Goal: Information Seeking & Learning: Learn about a topic

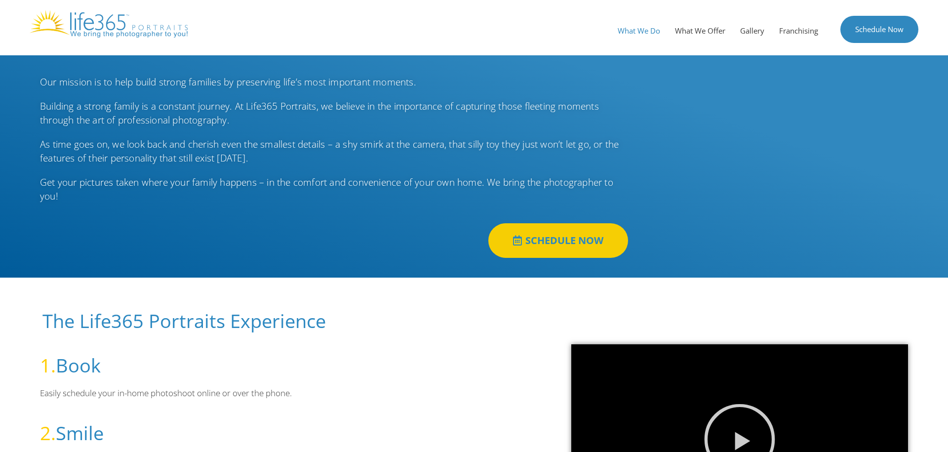
click at [642, 35] on link "What We Do" at bounding box center [638, 31] width 57 height 30
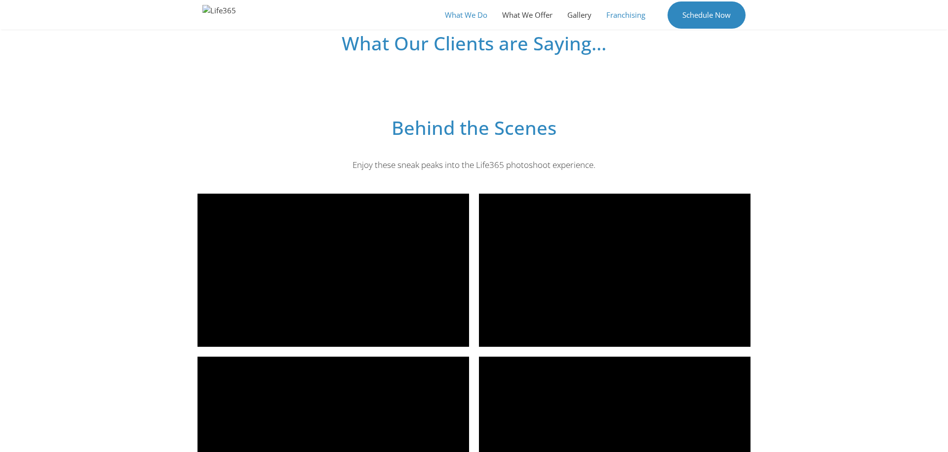
scroll to position [1178, 0]
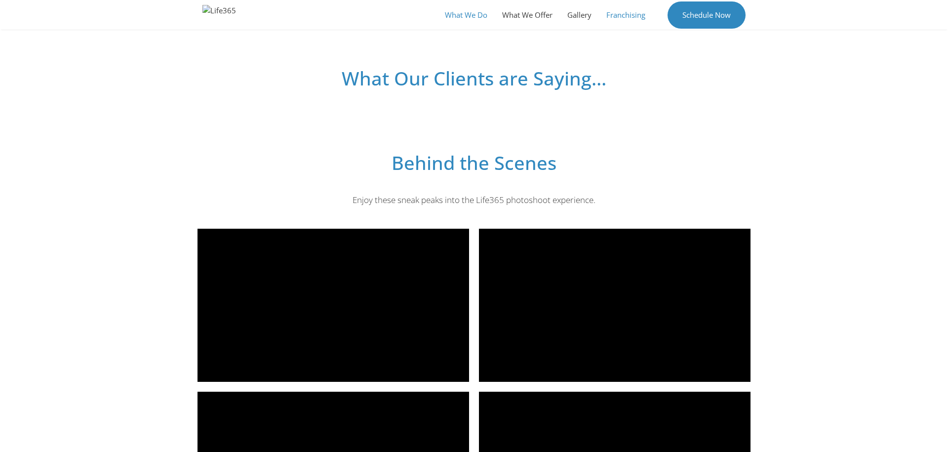
click at [610, 18] on link "Franchising" at bounding box center [626, 15] width 54 height 30
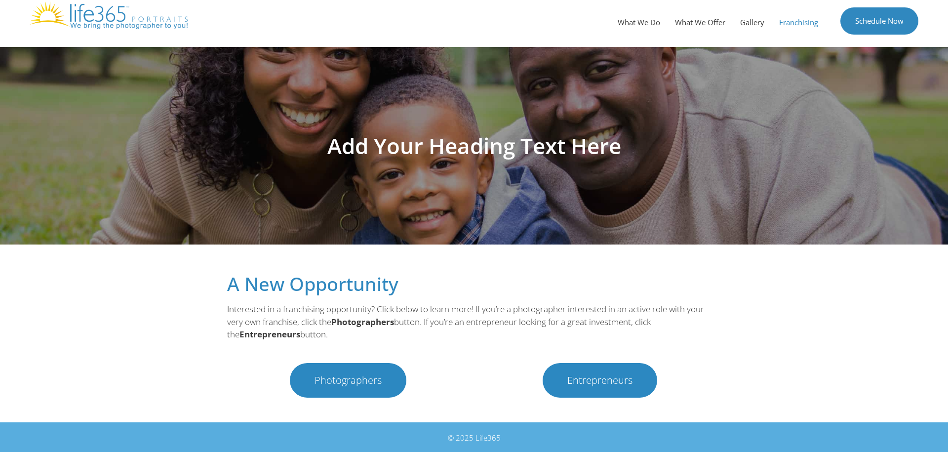
scroll to position [9, 0]
